Goal: Task Accomplishment & Management: Manage account settings

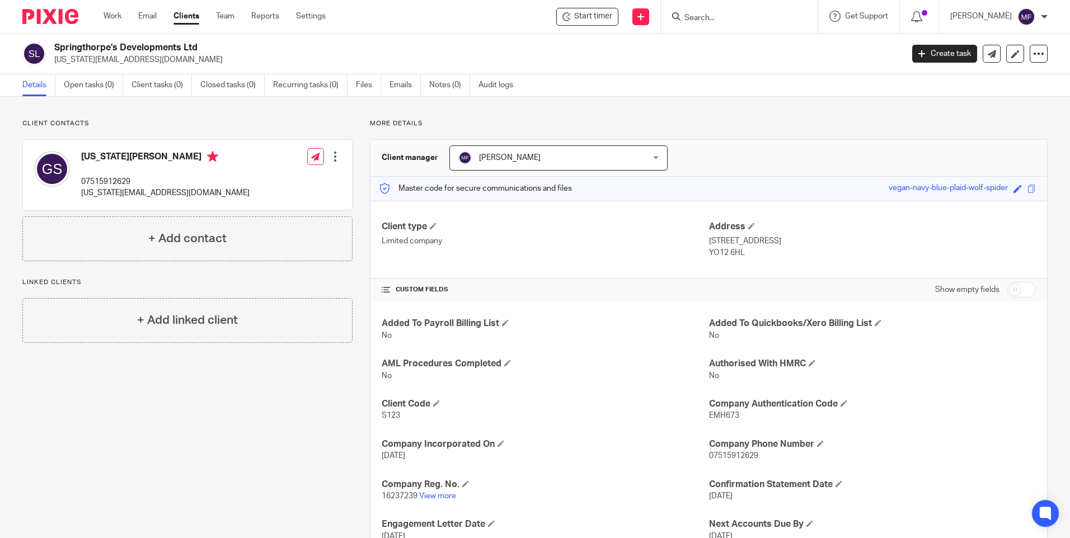
click at [721, 20] on input "Search" at bounding box center [733, 18] width 101 height 10
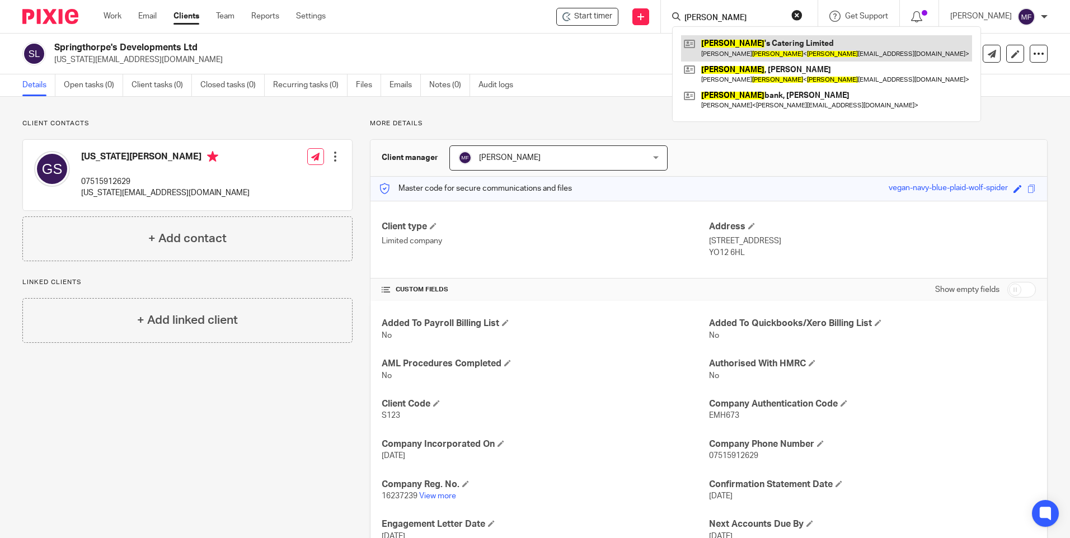
type input "[PERSON_NAME]"
click at [750, 49] on link at bounding box center [826, 48] width 291 height 26
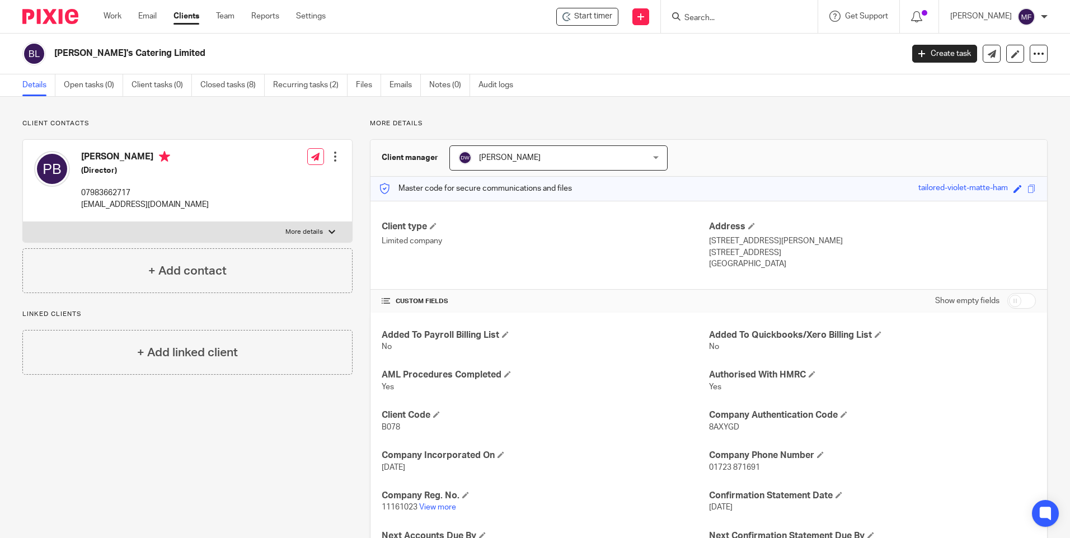
click at [753, 17] on input "Search" at bounding box center [733, 18] width 101 height 10
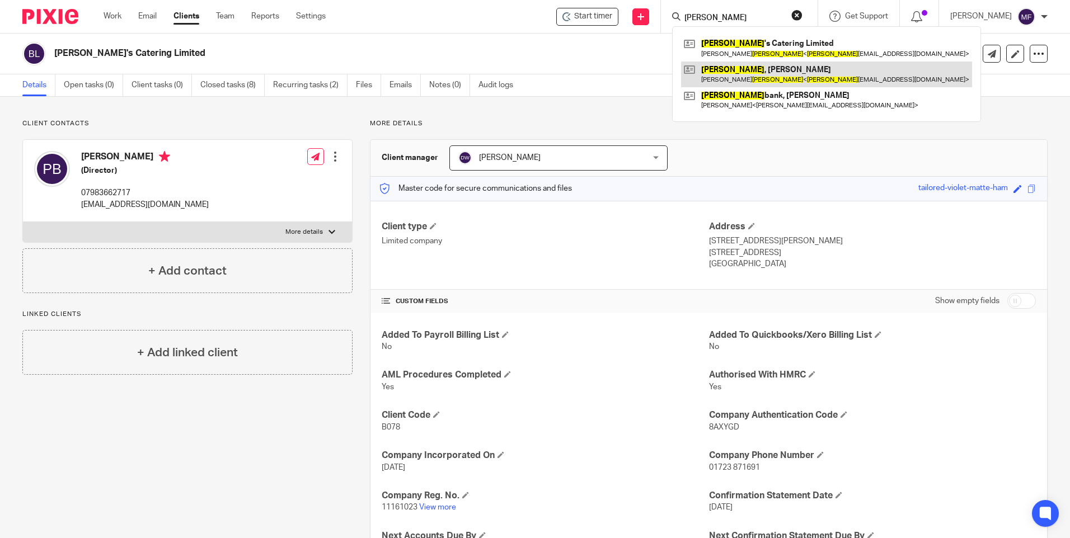
type input "brooke"
click at [767, 74] on link at bounding box center [826, 75] width 291 height 26
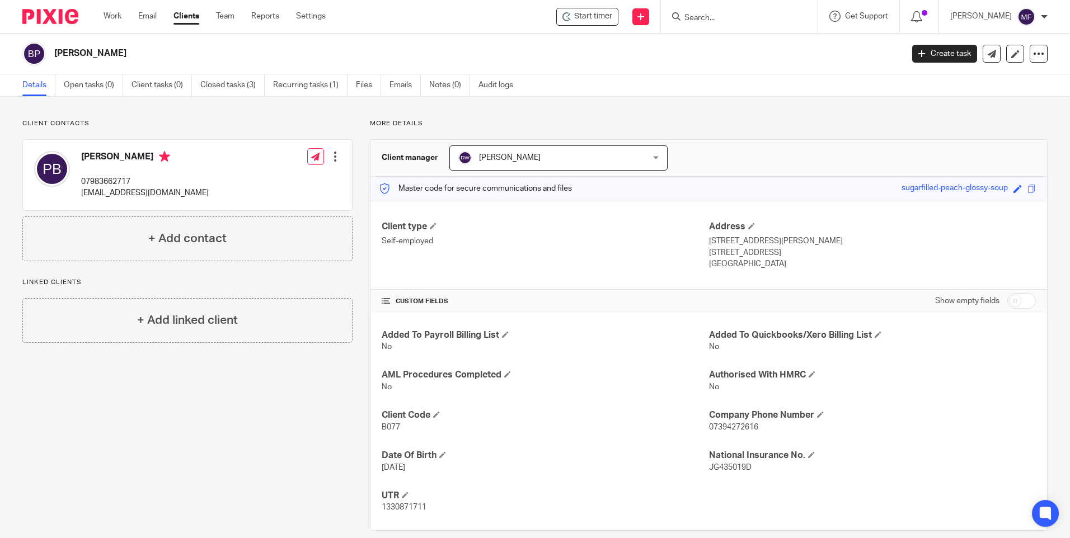
click at [190, 17] on link "Clients" at bounding box center [186, 16] width 26 height 11
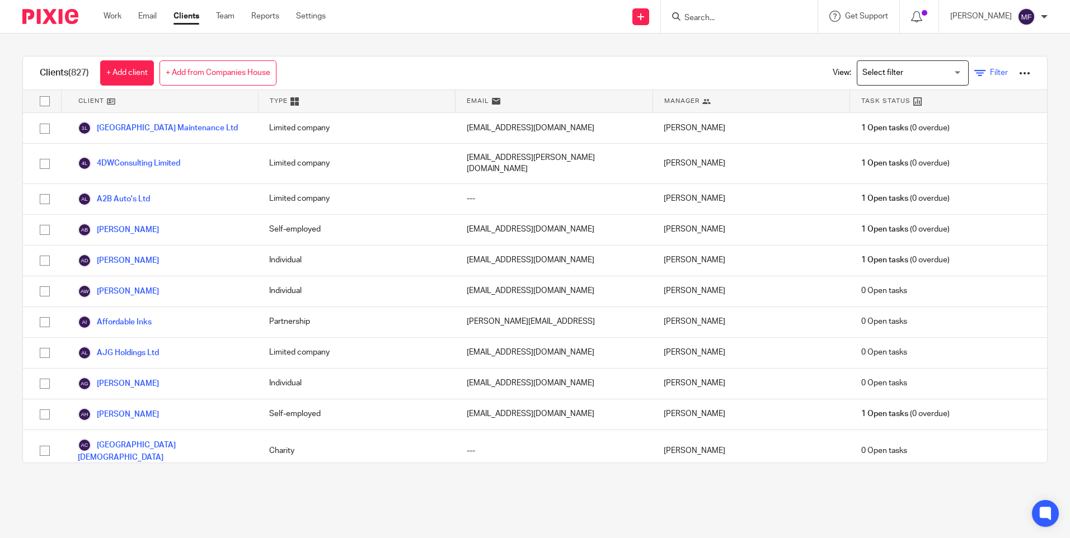
click at [974, 70] on icon at bounding box center [979, 73] width 11 height 11
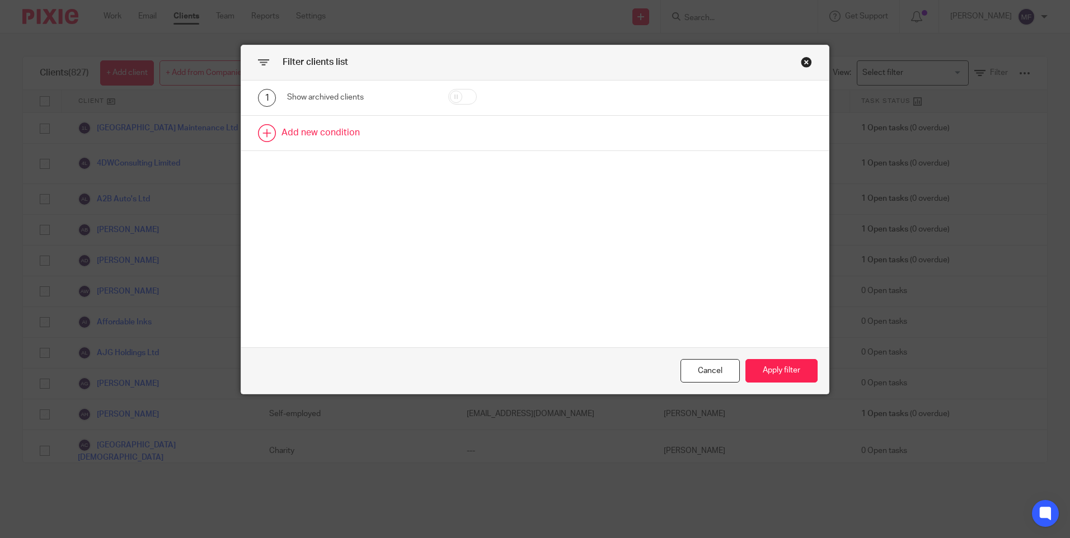
click at [291, 130] on link at bounding box center [534, 133] width 587 height 35
click at [416, 132] on div "Field" at bounding box center [359, 136] width 144 height 25
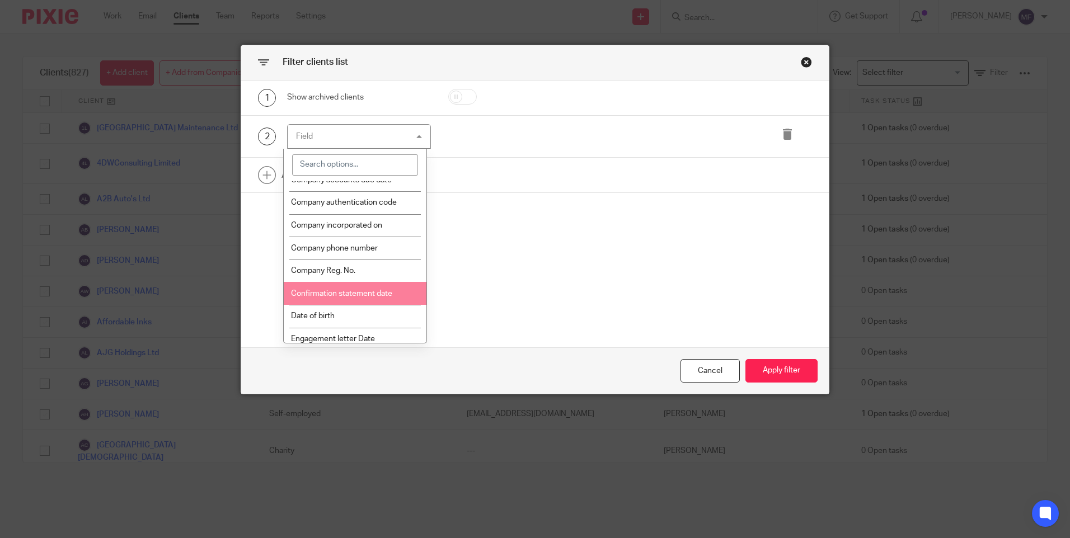
scroll to position [336, 0]
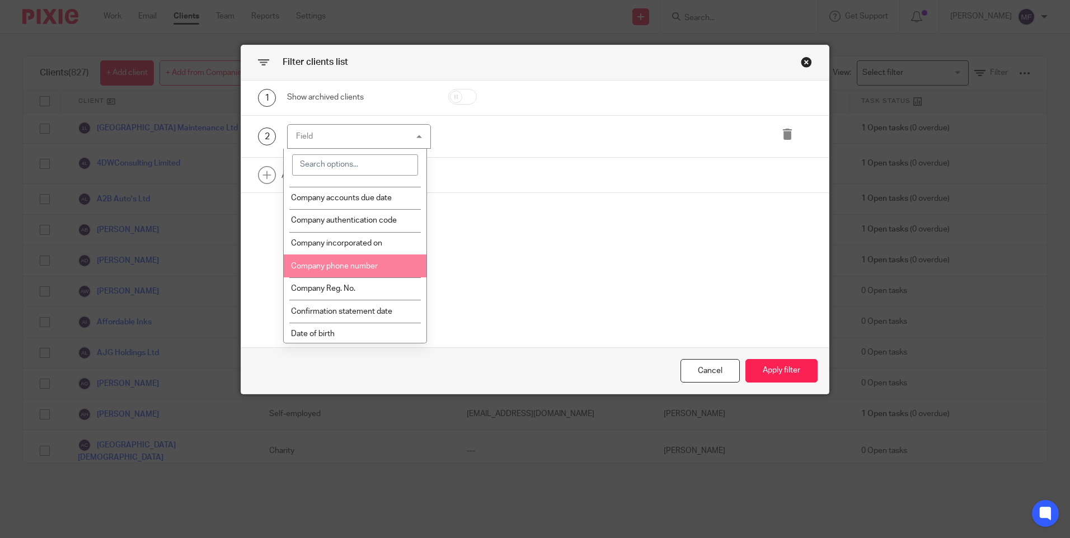
click at [360, 270] on span "Company phone number" at bounding box center [334, 266] width 87 height 8
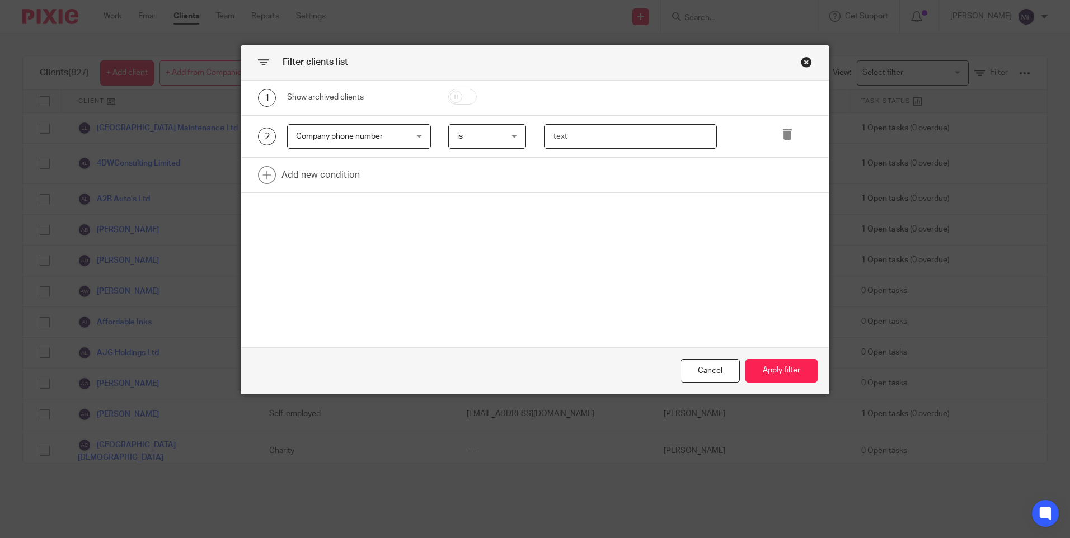
click at [563, 136] on input "text" at bounding box center [630, 136] width 173 height 25
type input "07733"
click at [510, 135] on div "is is" at bounding box center [487, 136] width 78 height 25
click at [659, 251] on div "1 Show archived clients 2 Company phone number Company phone number Name Email …" at bounding box center [534, 214] width 587 height 267
click at [792, 376] on button "Apply filter" at bounding box center [781, 371] width 72 height 24
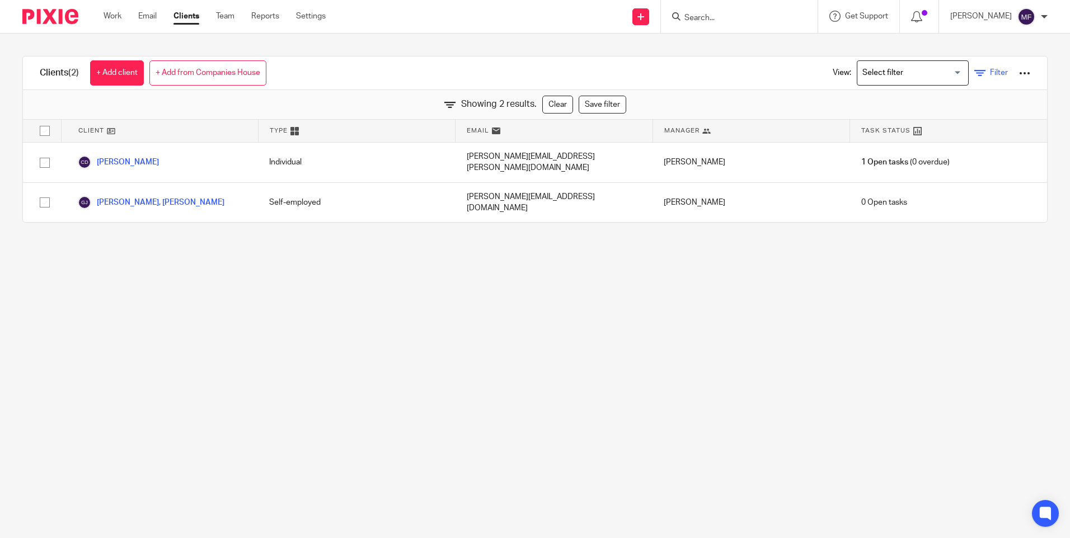
click at [974, 68] on icon at bounding box center [979, 73] width 11 height 11
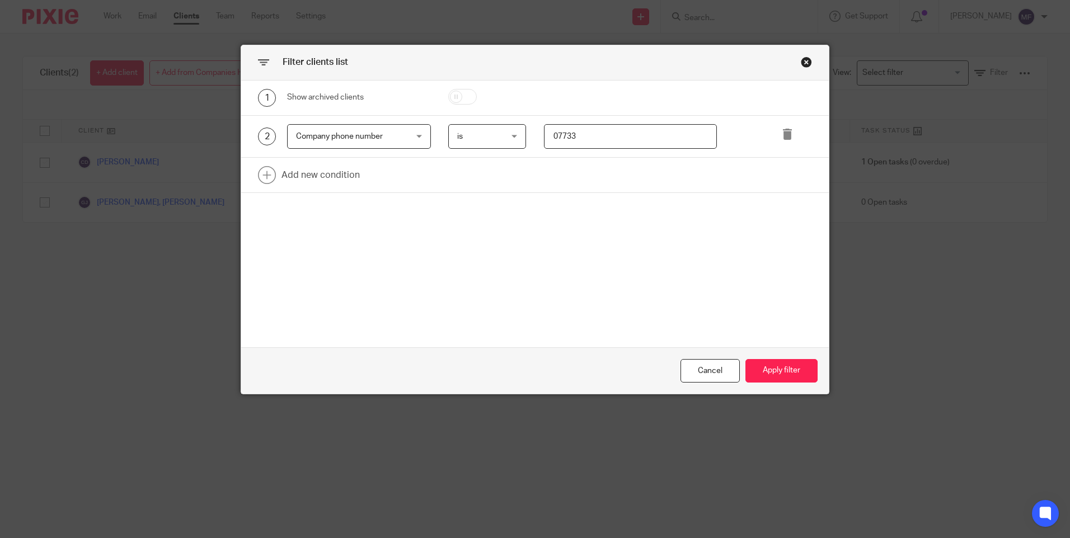
click at [584, 136] on input "07733" at bounding box center [630, 136] width 173 height 25
type input "07733038379"
click at [790, 372] on button "Apply filter" at bounding box center [781, 371] width 72 height 24
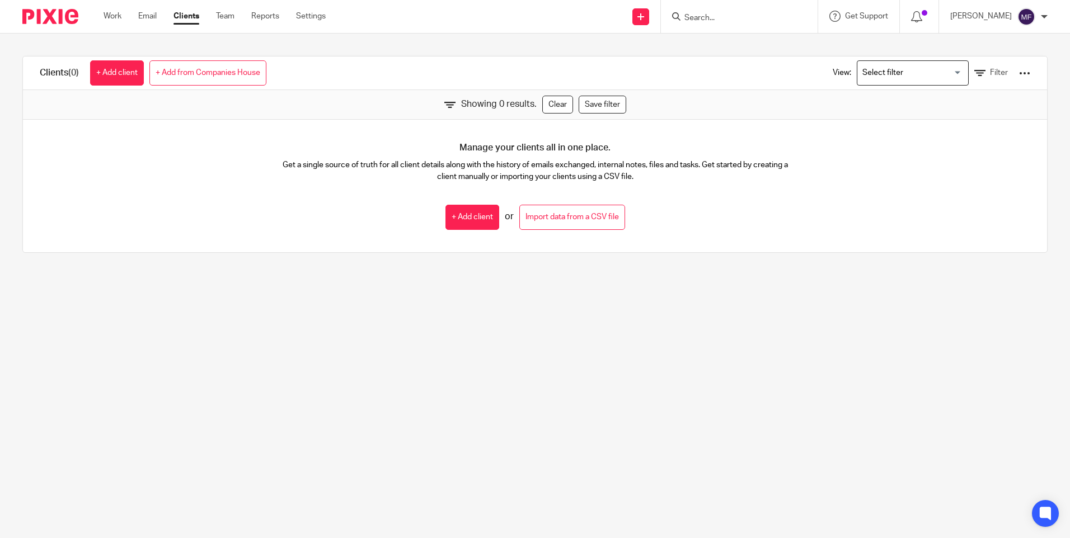
click at [733, 18] on input "Search" at bounding box center [733, 18] width 101 height 10
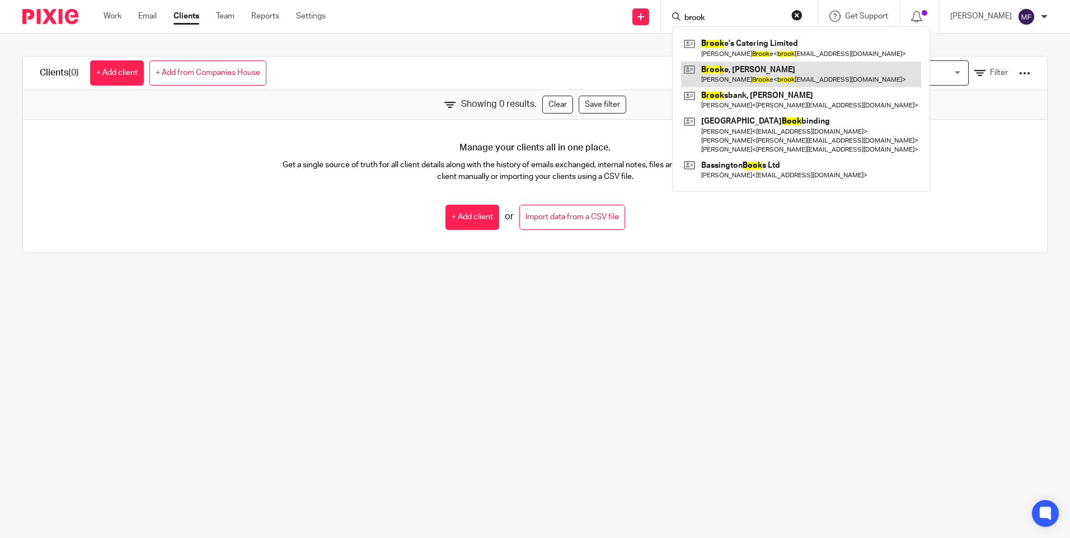
type input "brook"
click at [741, 66] on link at bounding box center [801, 75] width 240 height 26
click at [757, 72] on link at bounding box center [801, 75] width 240 height 26
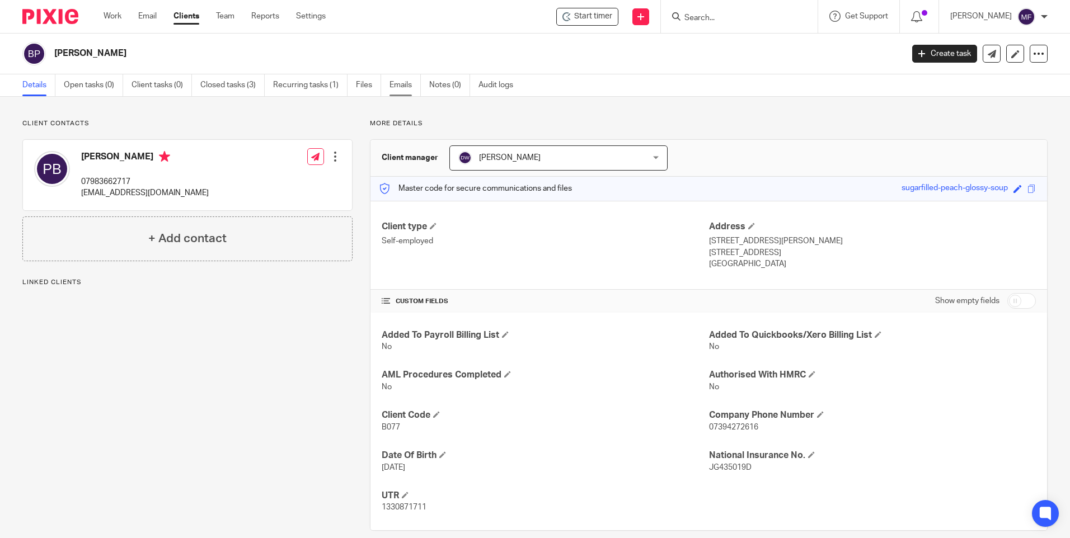
click at [411, 86] on link "Emails" at bounding box center [404, 85] width 31 height 22
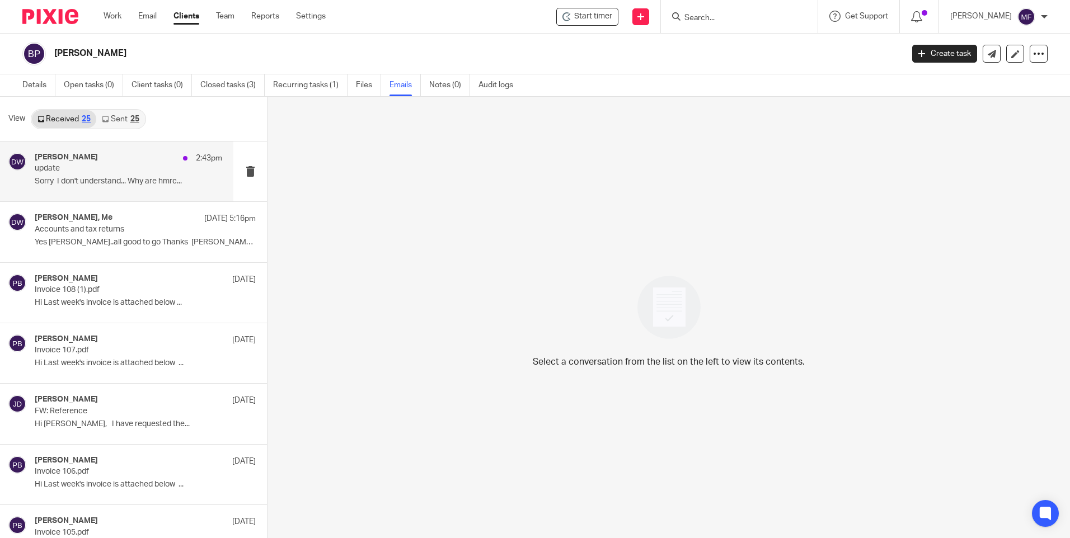
click at [146, 176] on div "[PERSON_NAME] 2:43pm update Sorry I don't understand... Why are hmrc..." at bounding box center [128, 171] width 187 height 37
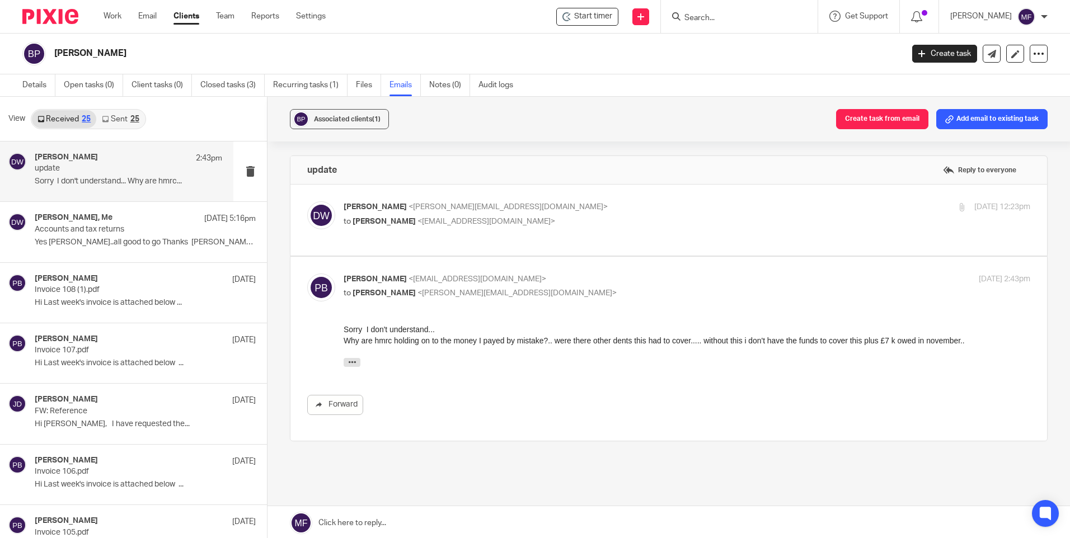
click at [446, 213] on p "[PERSON_NAME] <[PERSON_NAME][EMAIL_ADDRESS][DOMAIN_NAME]>" at bounding box center [572, 207] width 458 height 12
checkbox input "true"
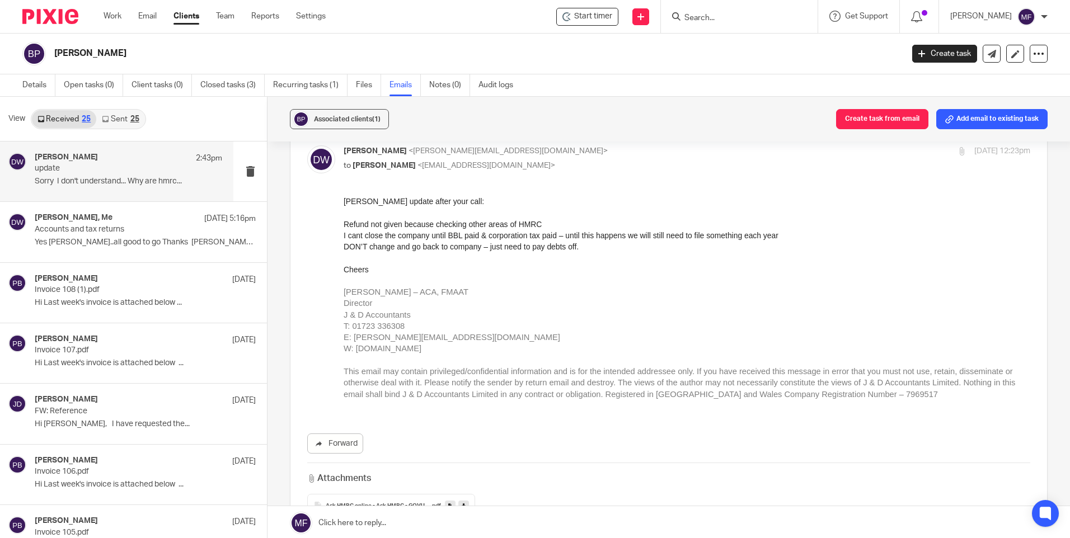
scroll to position [336, 0]
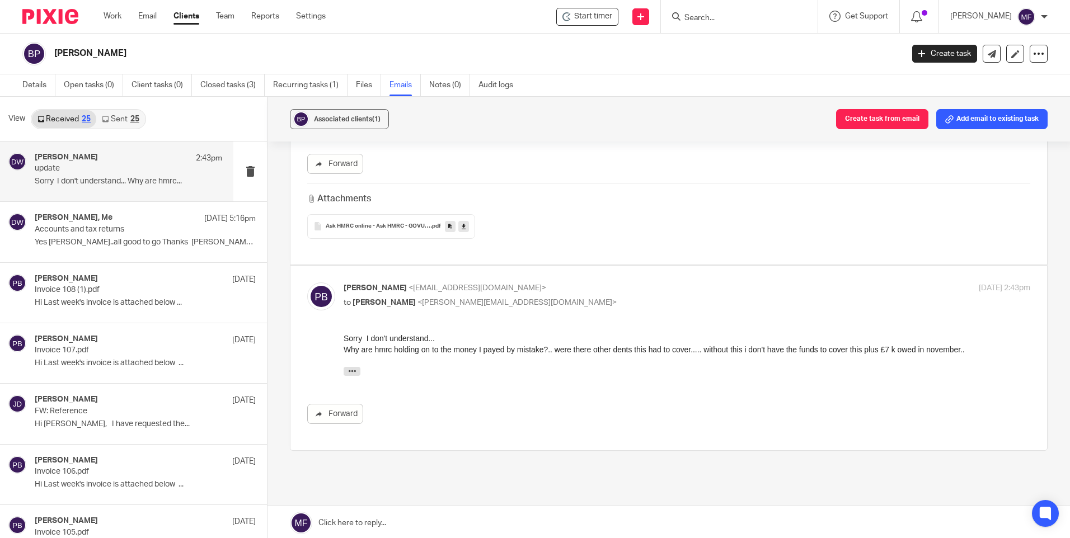
click at [400, 227] on span "Ask HMRC online - Ask HMRC - GOVUK SA CHAT" at bounding box center [378, 226] width 105 height 7
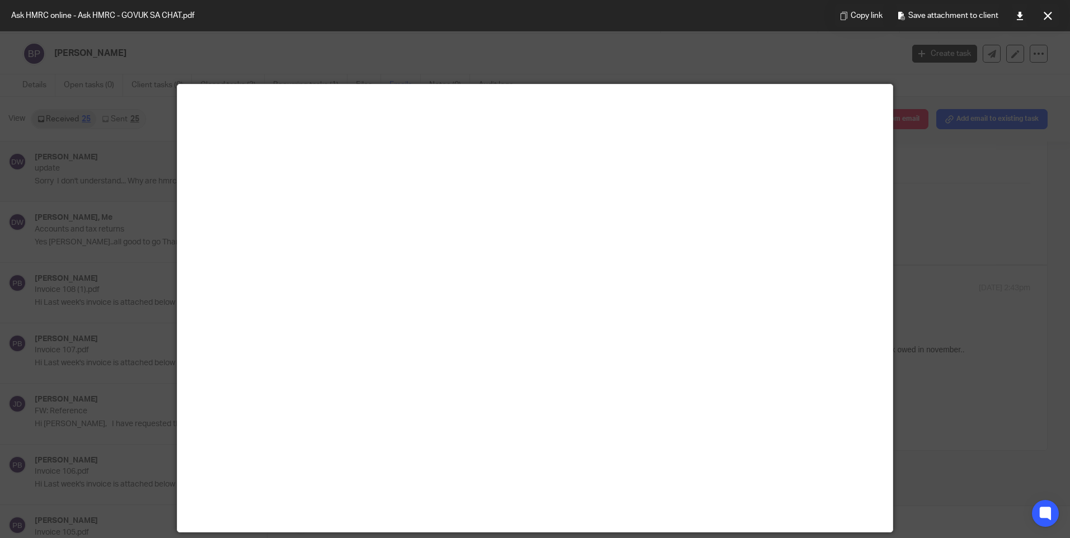
click at [400, 227] on main at bounding box center [534, 308] width 715 height 448
click at [952, 316] on div at bounding box center [535, 269] width 1070 height 538
click at [817, 39] on div at bounding box center [535, 269] width 1070 height 538
click at [816, 39] on div at bounding box center [535, 269] width 1070 height 538
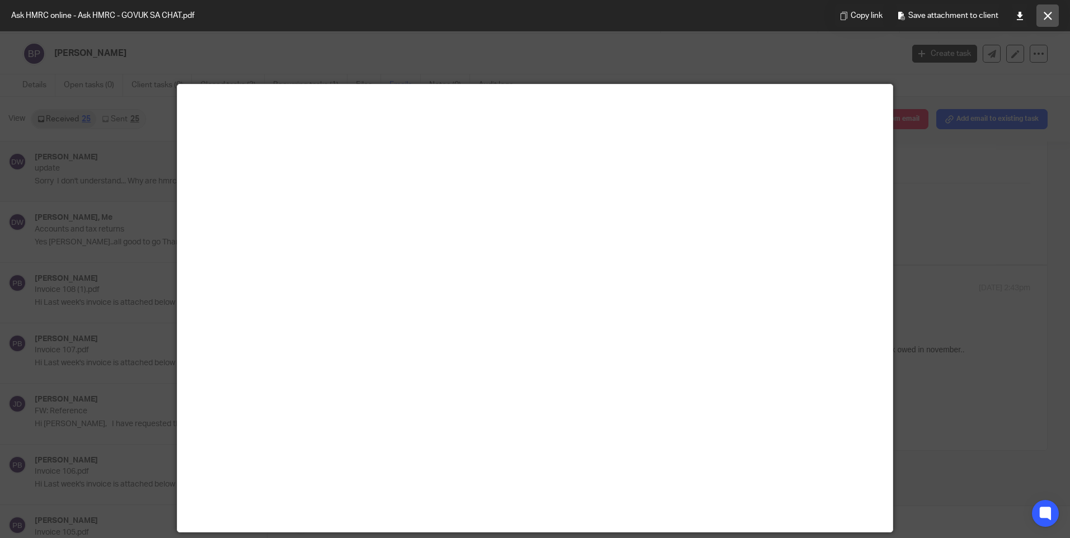
click at [1052, 16] on button at bounding box center [1047, 15] width 22 height 22
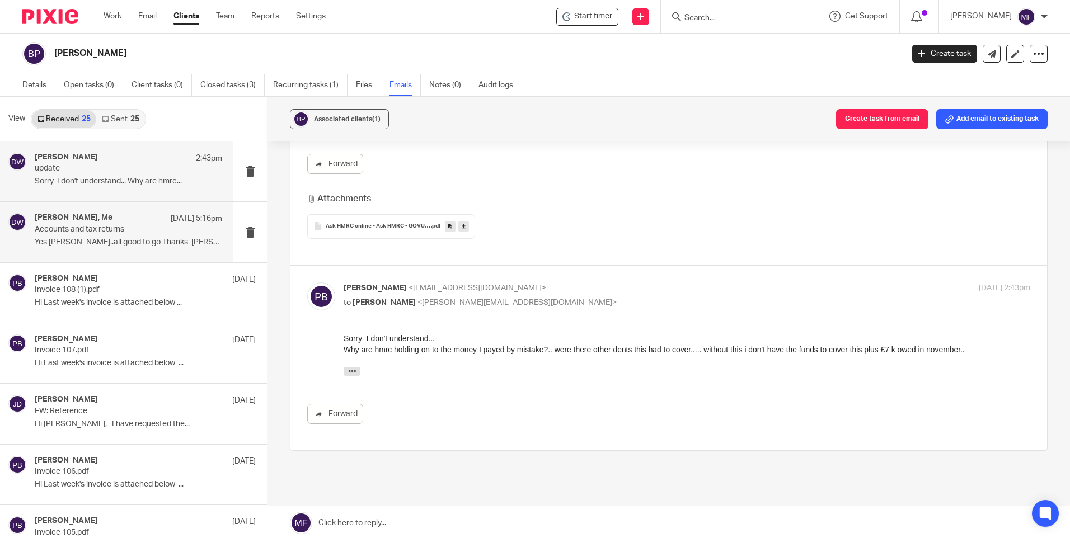
click at [100, 231] on p "Accounts and tax returns" at bounding box center [110, 230] width 150 height 10
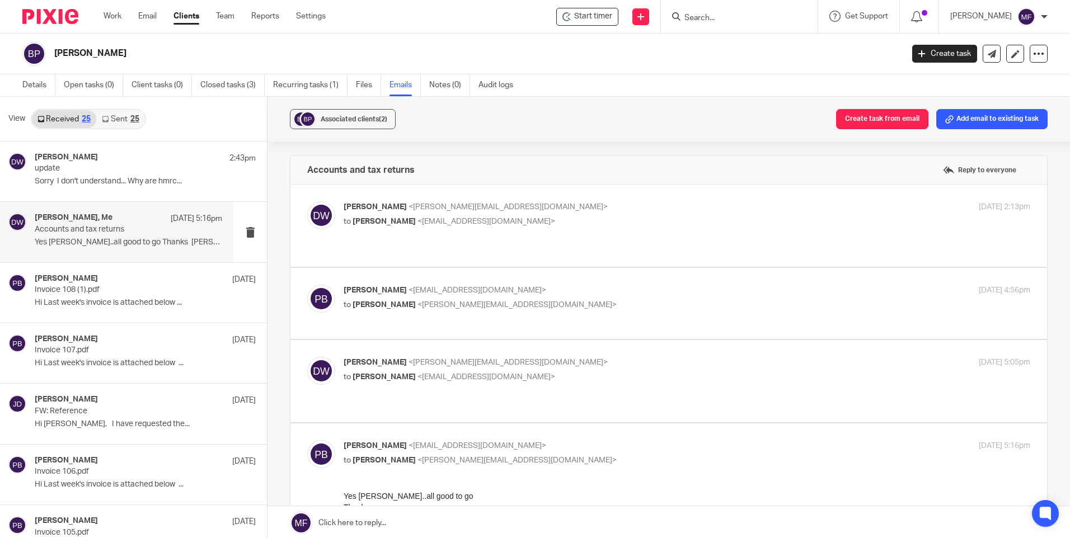
scroll to position [0, 0]
click at [474, 209] on span "<[PERSON_NAME][EMAIL_ADDRESS][DOMAIN_NAME]>" at bounding box center [507, 207] width 199 height 8
checkbox input "true"
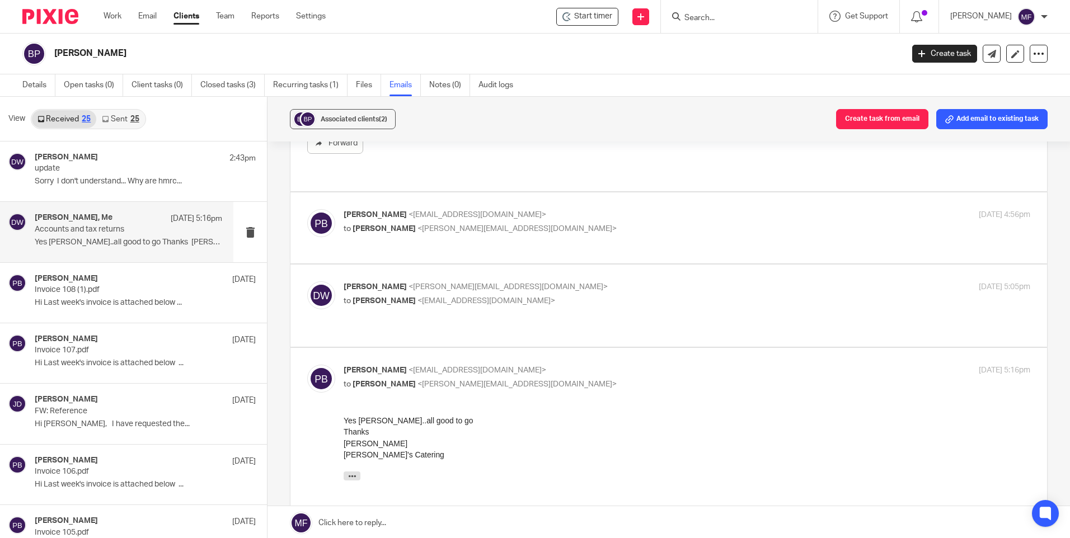
scroll to position [336, 0]
click at [410, 225] on span "[PERSON_NAME]" at bounding box center [383, 227] width 63 height 8
checkbox input "true"
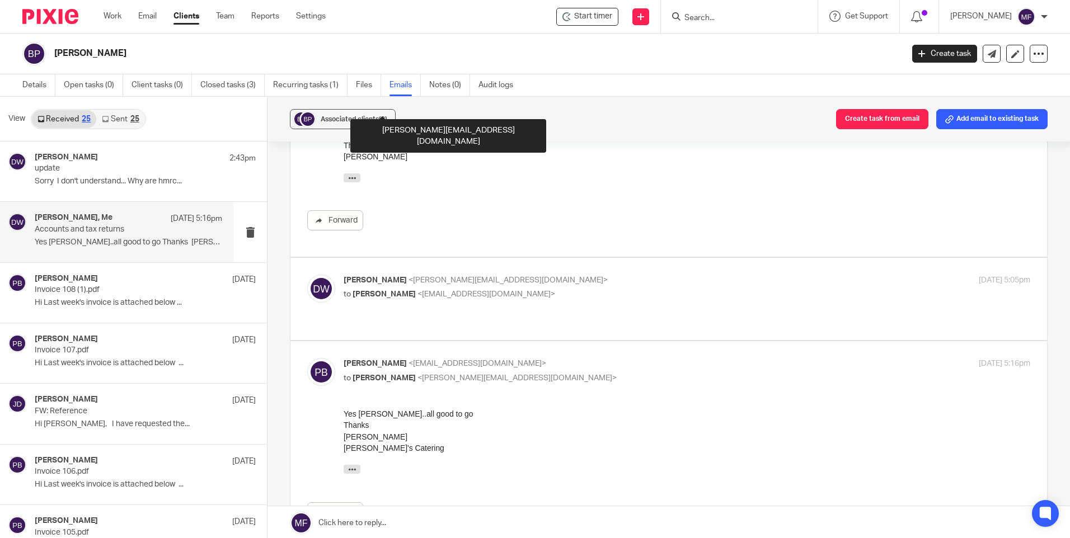
scroll to position [503, 0]
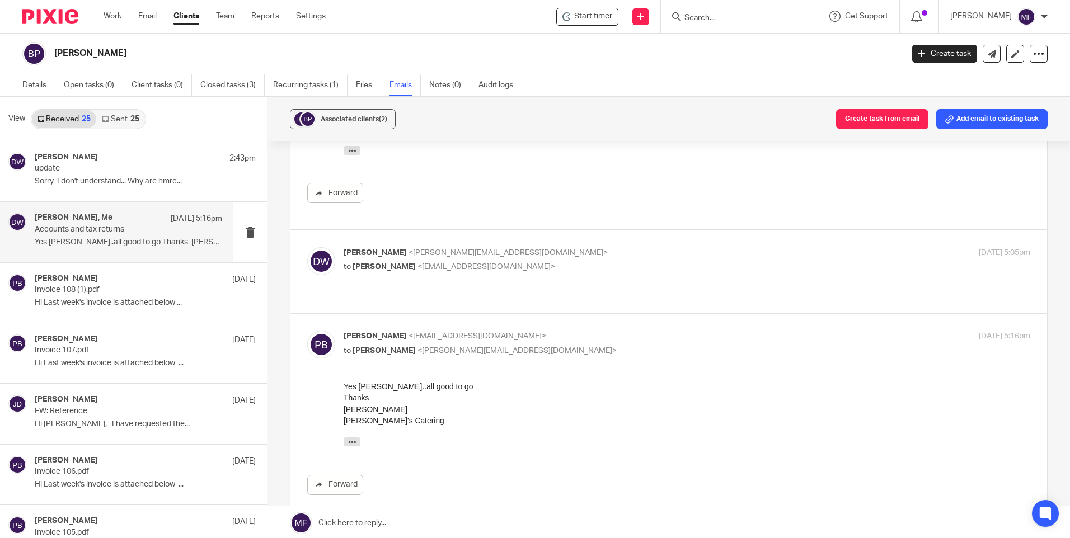
click at [417, 263] on span "<[EMAIL_ADDRESS][DOMAIN_NAME]>" at bounding box center [486, 267] width 138 height 8
checkbox input "true"
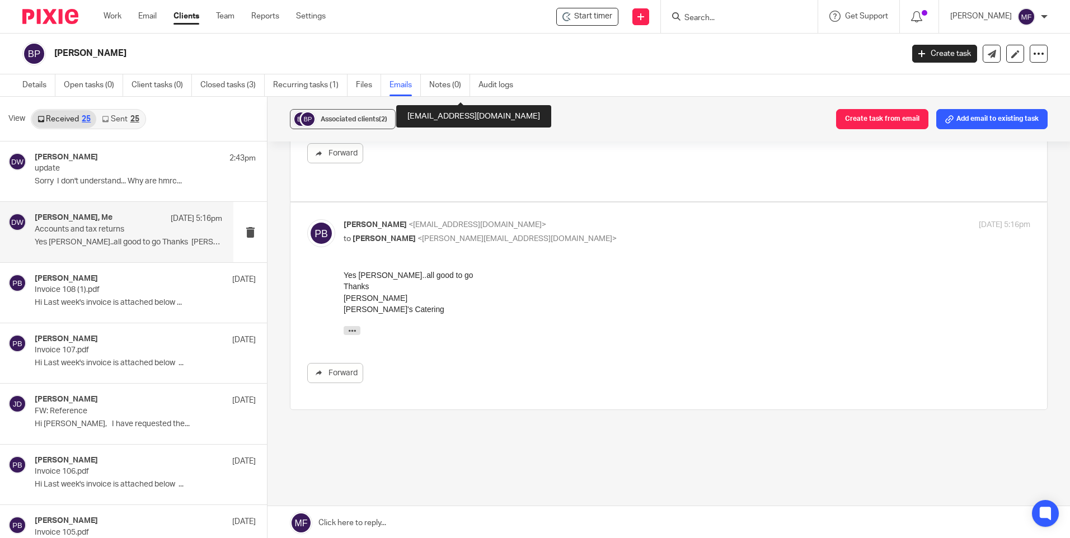
scroll to position [985, 0]
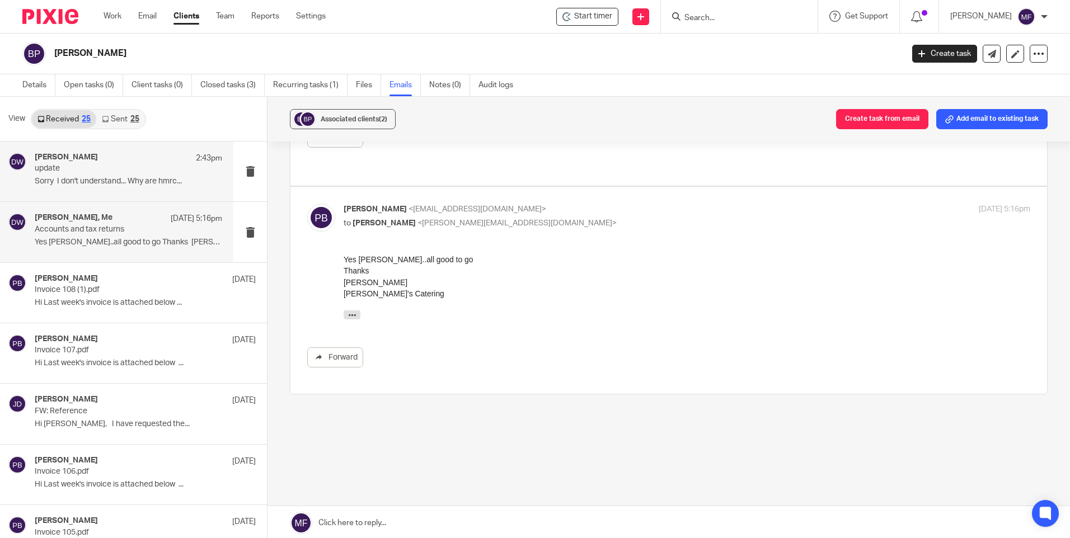
click at [122, 178] on p "Sorry I don't understand... Why are hmrc..." at bounding box center [128, 182] width 187 height 10
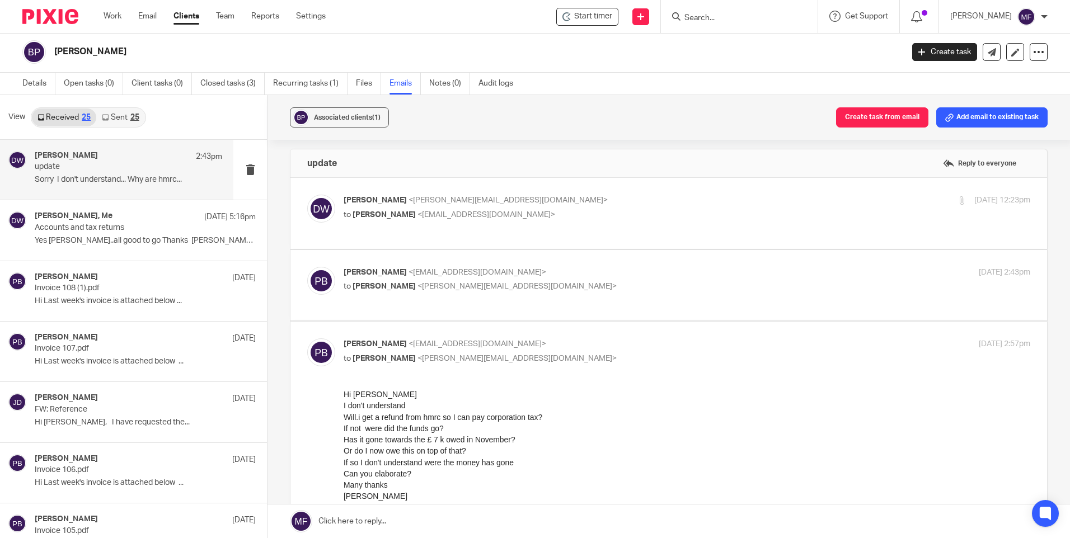
scroll to position [0, 0]
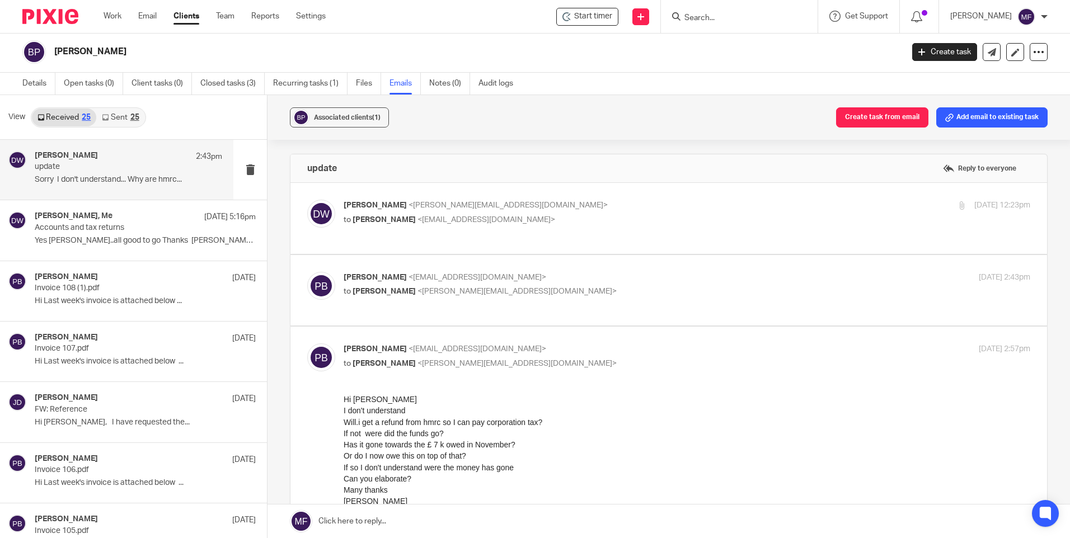
click at [409, 282] on p "[PERSON_NAME] <[EMAIL_ADDRESS][DOMAIN_NAME]>" at bounding box center [572, 278] width 458 height 12
checkbox input "true"
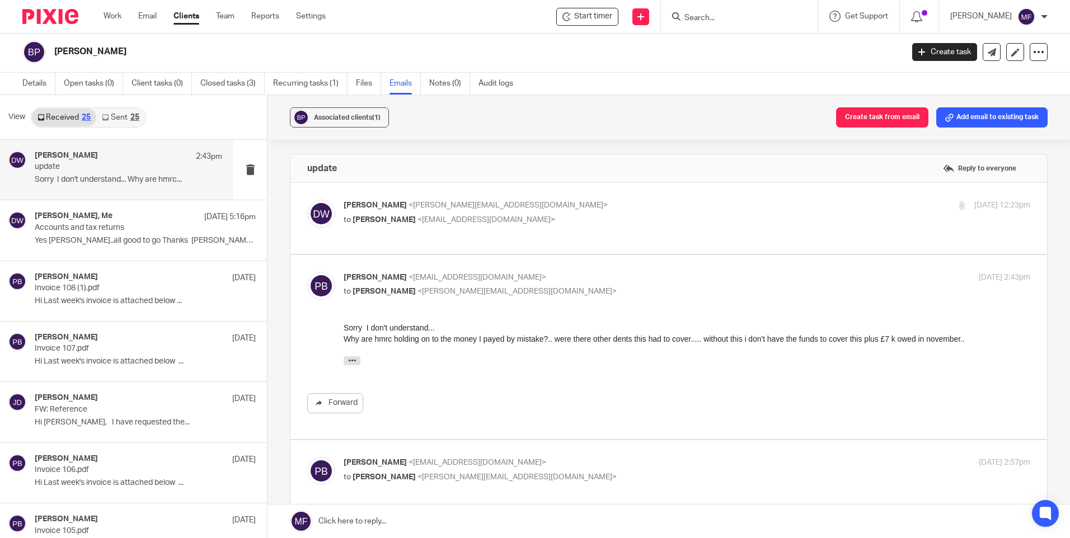
click at [420, 215] on p "to [PERSON_NAME] <[EMAIL_ADDRESS][DOMAIN_NAME]>" at bounding box center [572, 220] width 458 height 12
checkbox input "true"
